Goal: Information Seeking & Learning: Learn about a topic

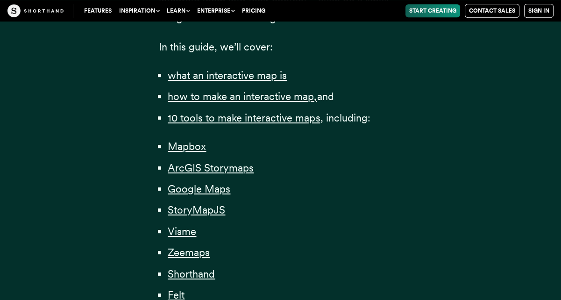
scroll to position [639, 0]
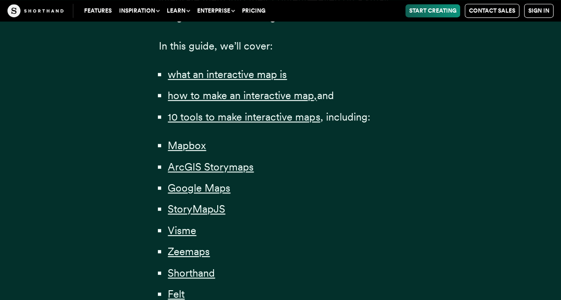
drag, startPoint x: 198, startPoint y: 129, endPoint x: 217, endPoint y: 135, distance: 19.4
click at [217, 137] on li "Mapbox" at bounding box center [285, 145] width 234 height 17
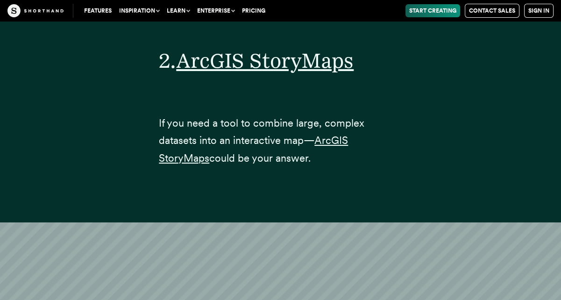
scroll to position [5205, 0]
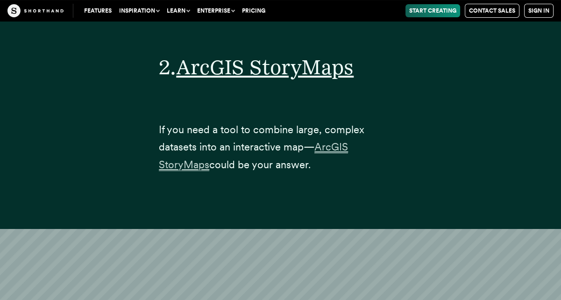
click at [329, 141] on span "ArcGIS StoryMaps" at bounding box center [253, 156] width 189 height 30
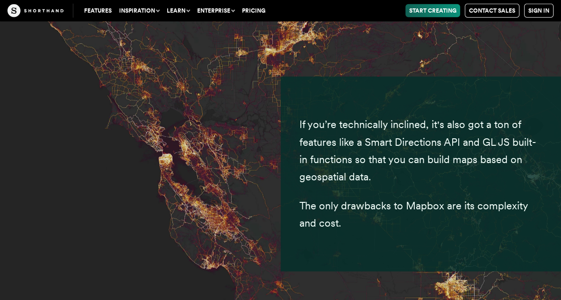
scroll to position [3861, 0]
